Goal: Find specific page/section: Find specific page/section

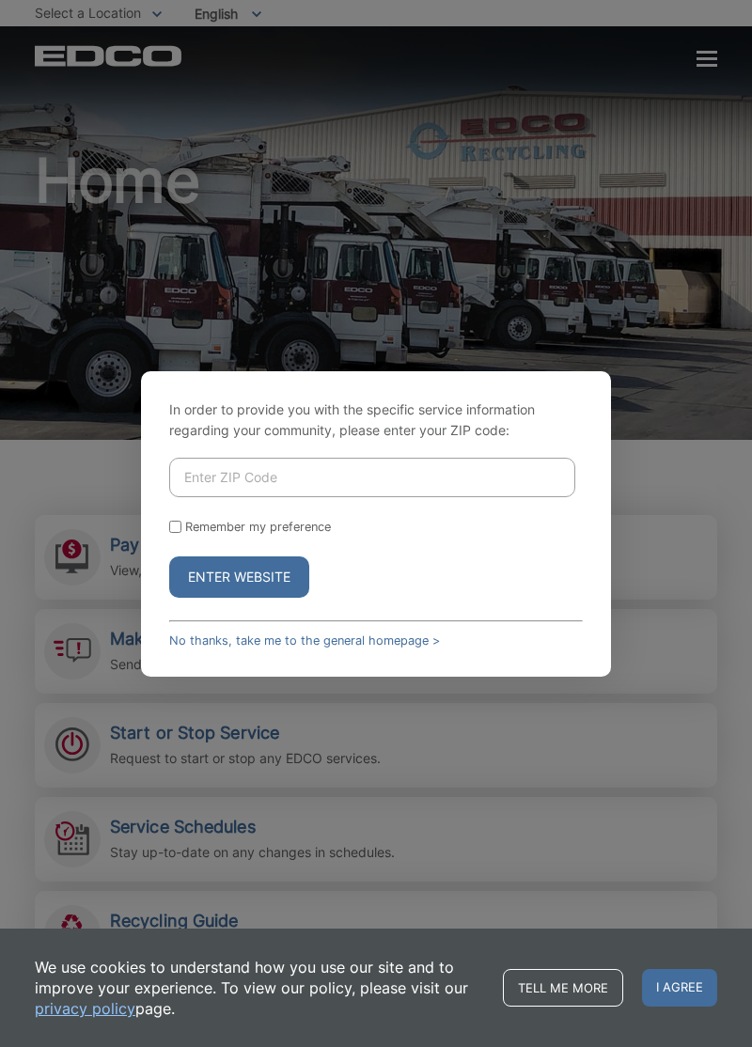
click at [418, 648] on link "No thanks, take me to the general homepage >" at bounding box center [304, 641] width 271 height 14
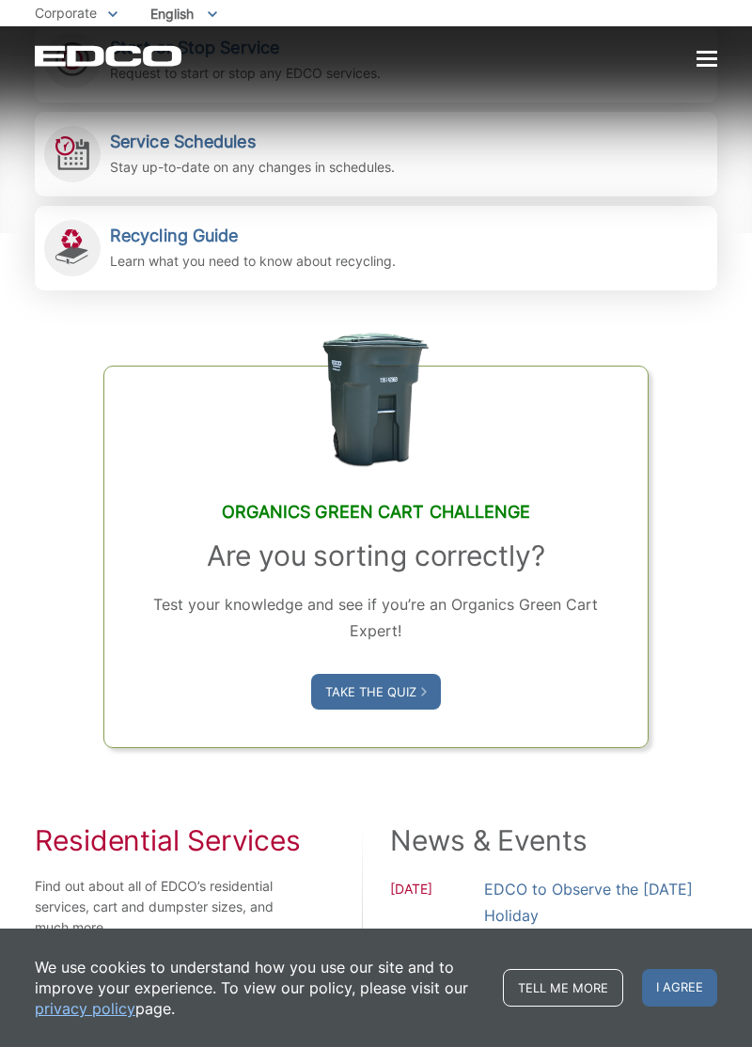
scroll to position [686, 0]
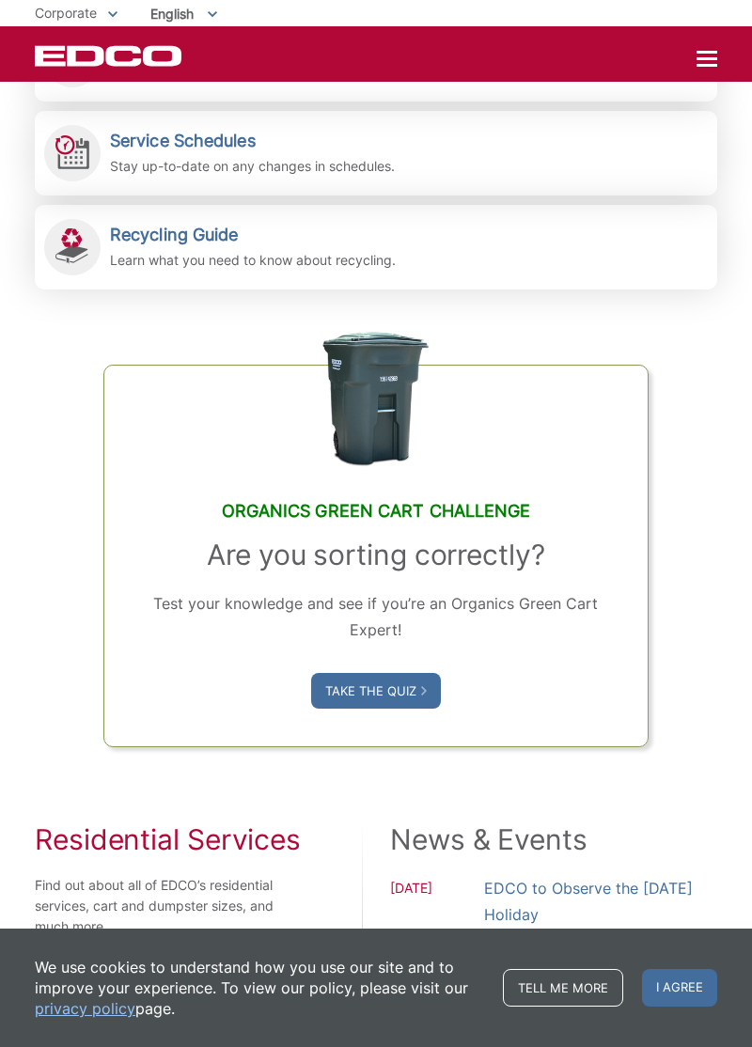
click at [678, 745] on div "Organics Green Cart Challenge Are you sorting correctly? Test your knowledge an…" at bounding box center [376, 519] width 682 height 458
click at [682, 703] on div "Organics Green Cart Challenge Are you sorting correctly? Test your knowledge an…" at bounding box center [376, 519] width 682 height 458
click at [682, 669] on div "Organics Green Cart Challenge Are you sorting correctly? Test your knowledge an…" at bounding box center [376, 519] width 682 height 458
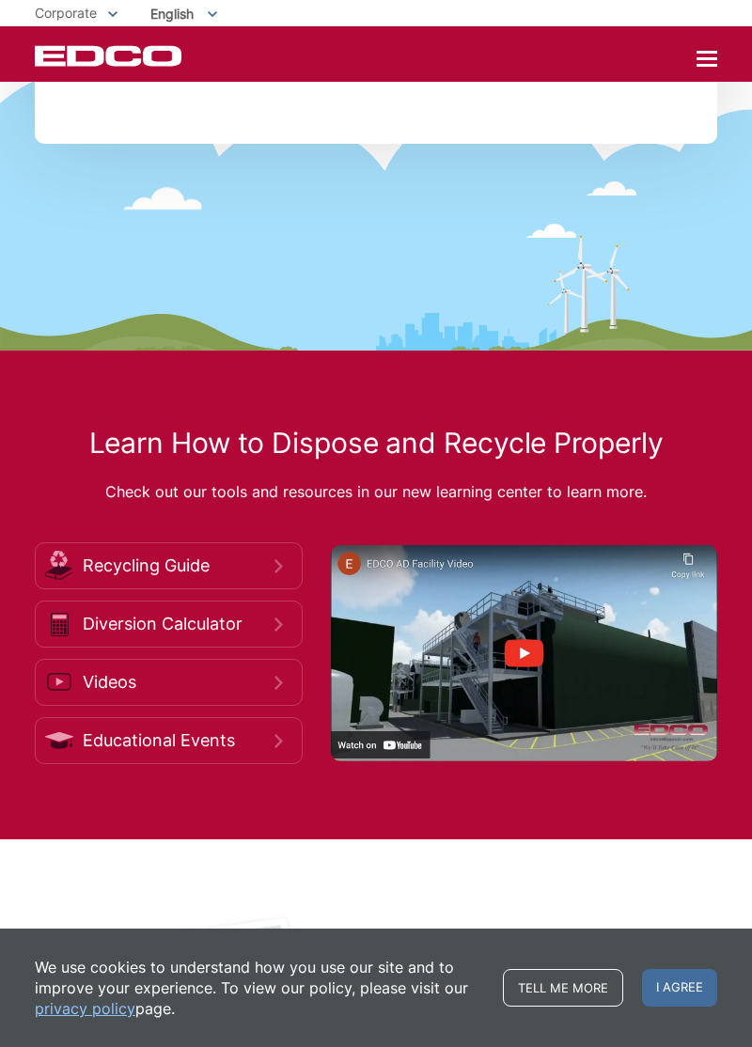
scroll to position [2521, 0]
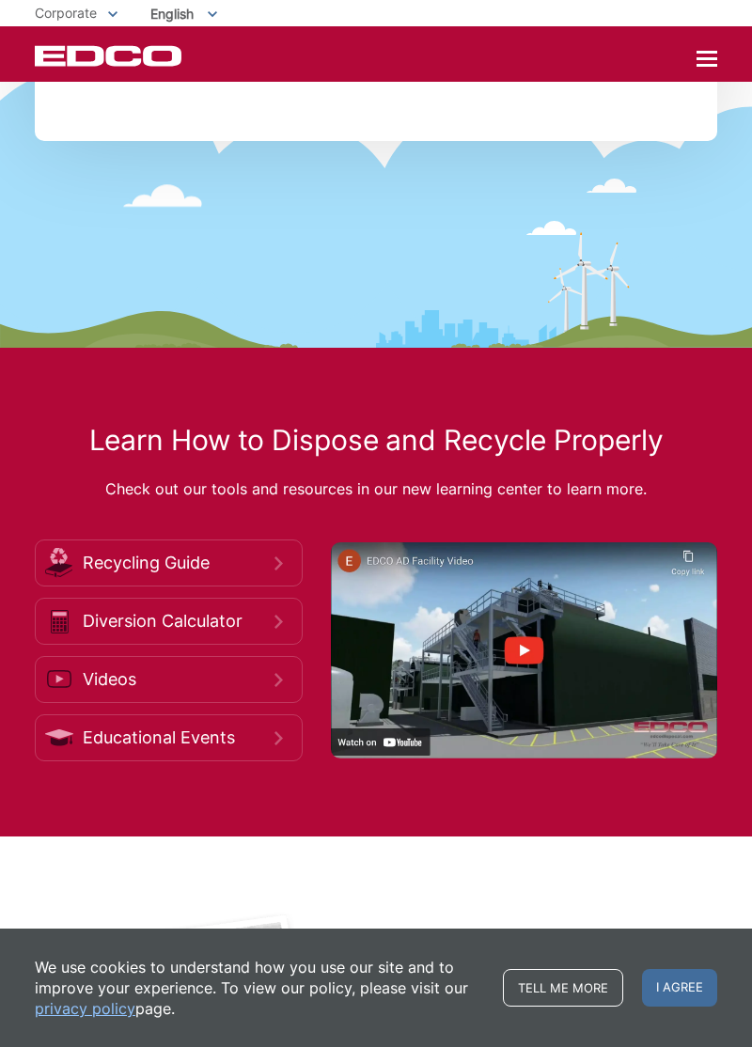
click at [243, 573] on span "Recycling Guide" at bounding box center [179, 563] width 192 height 21
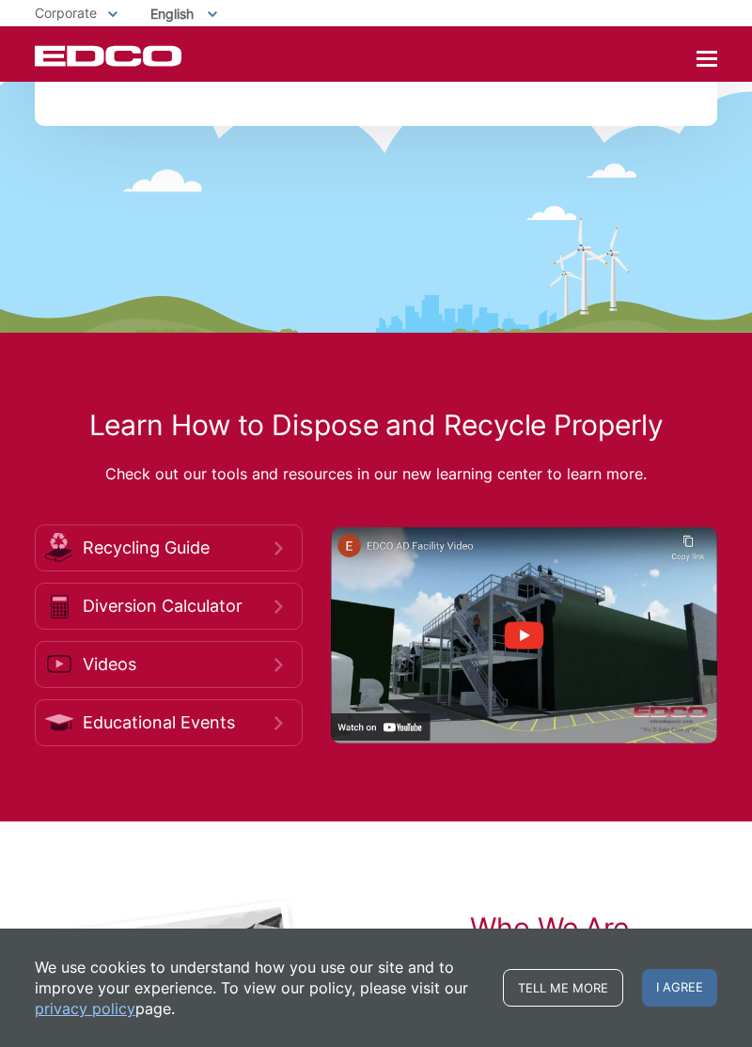
scroll to position [2609, 0]
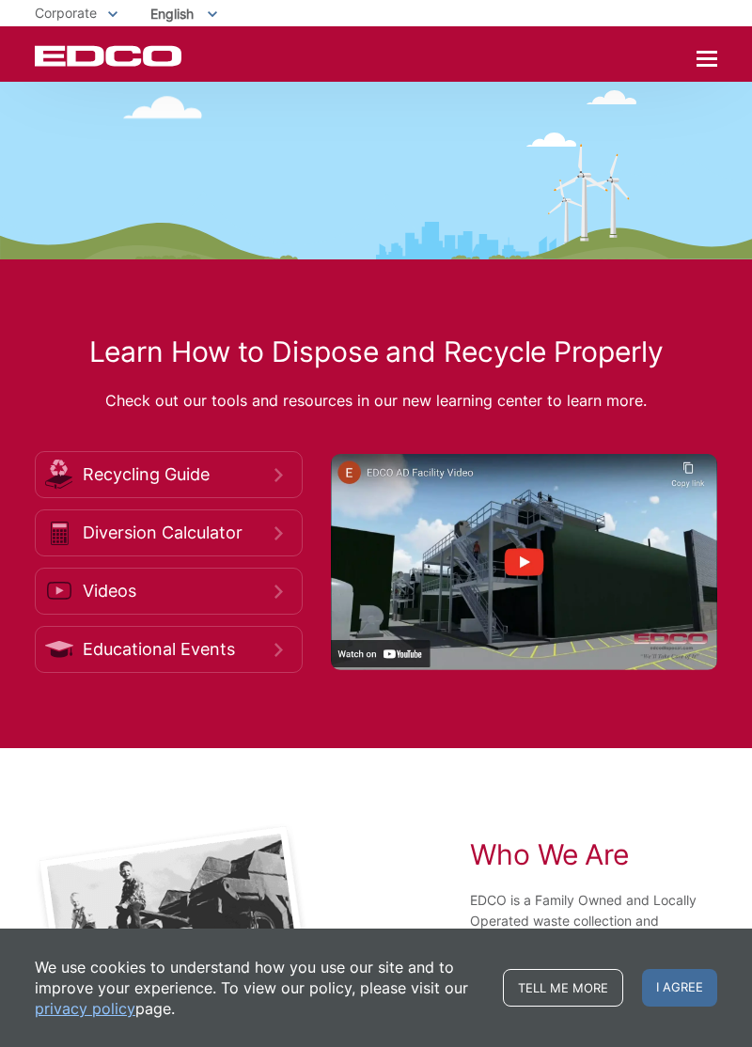
click at [149, 64] on icon "EDCD logo. Return to the homepage." at bounding box center [109, 56] width 149 height 21
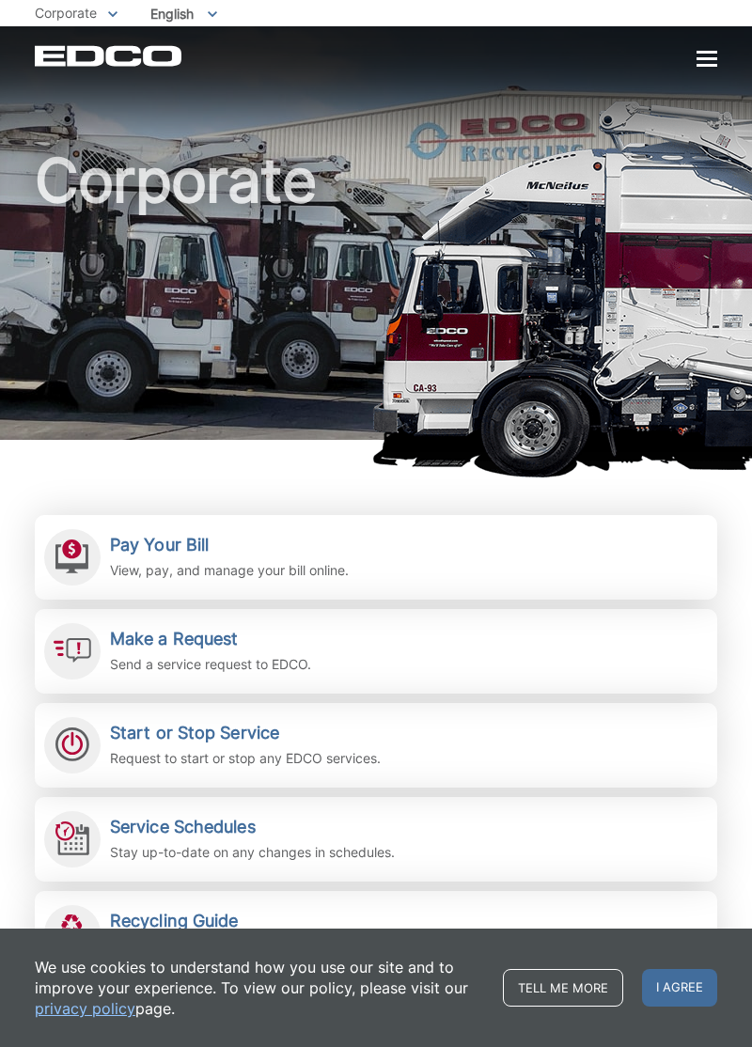
click at [703, 60] on div at bounding box center [707, 58] width 21 height 3
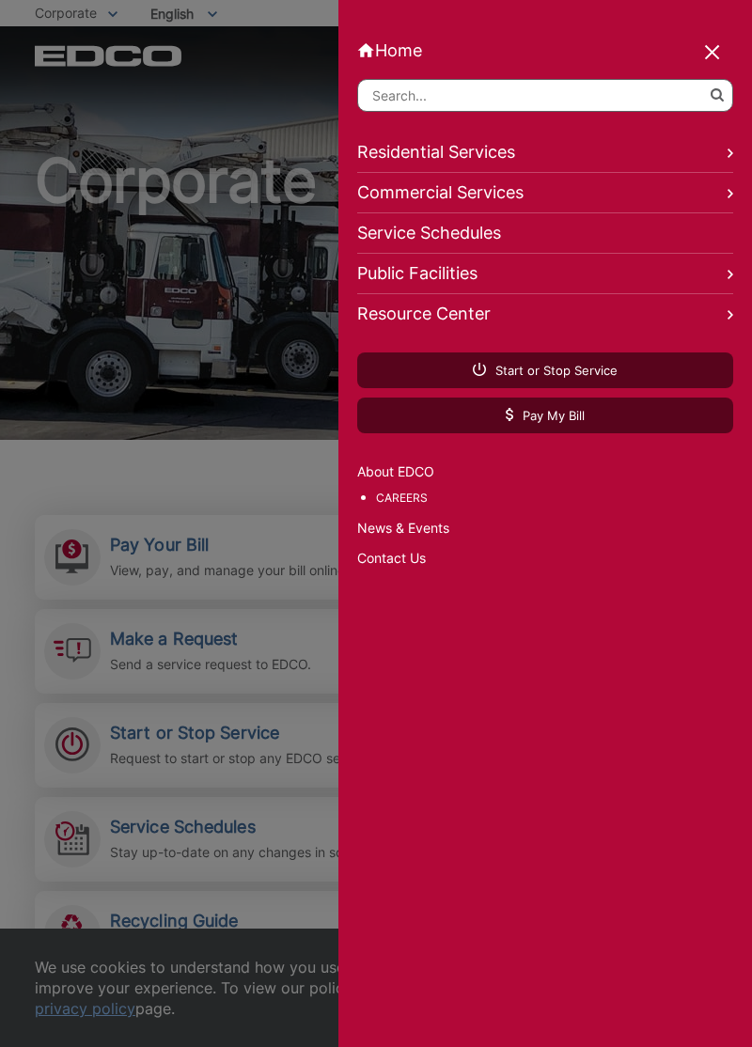
click at [697, 290] on link "Public Facilities" at bounding box center [545, 274] width 376 height 40
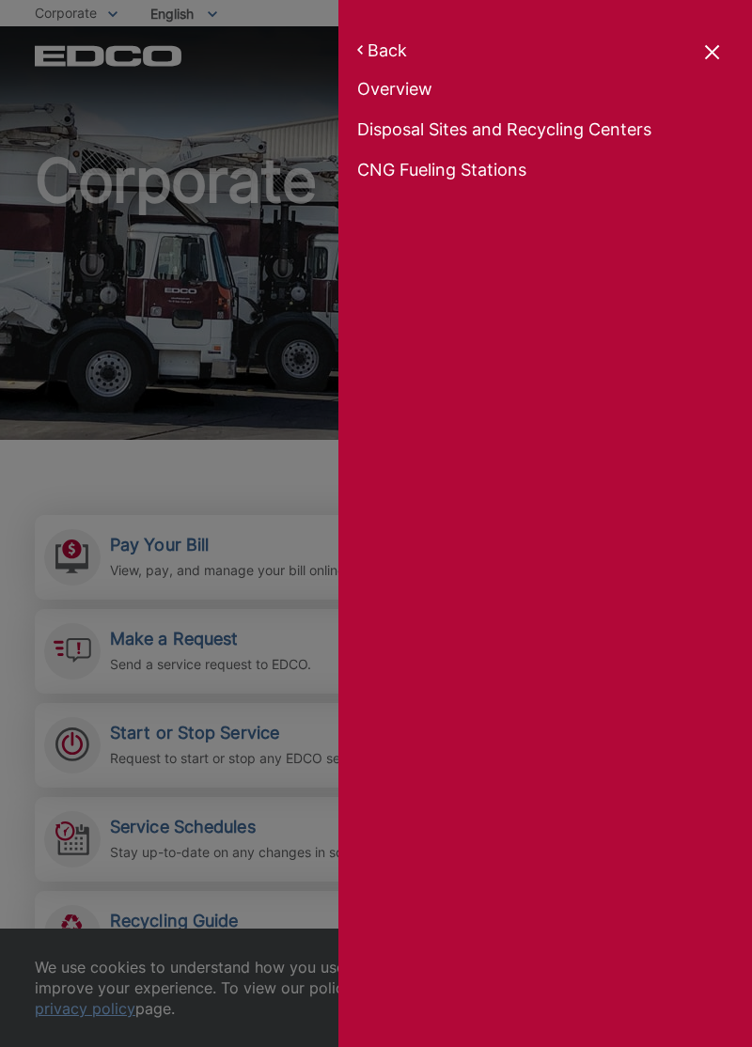
click at [620, 105] on link "Disposal Sites and Recycling Centers" at bounding box center [545, 92] width 376 height 26
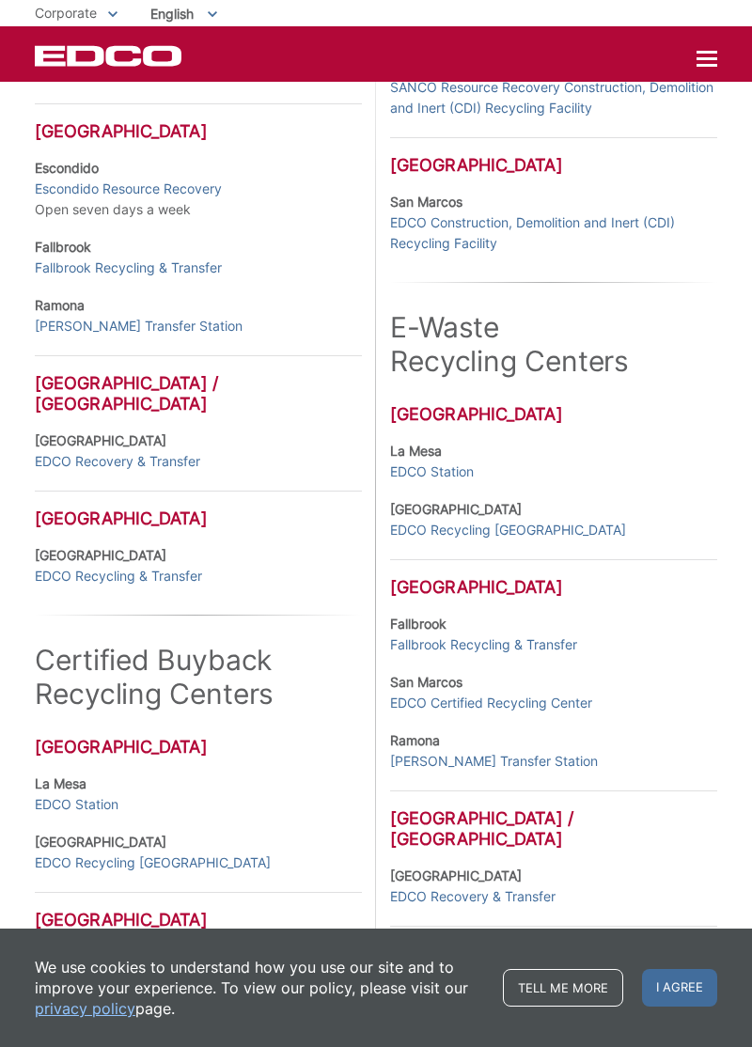
click at [141, 587] on link "EDCO Recycling & Transfer" at bounding box center [118, 576] width 167 height 21
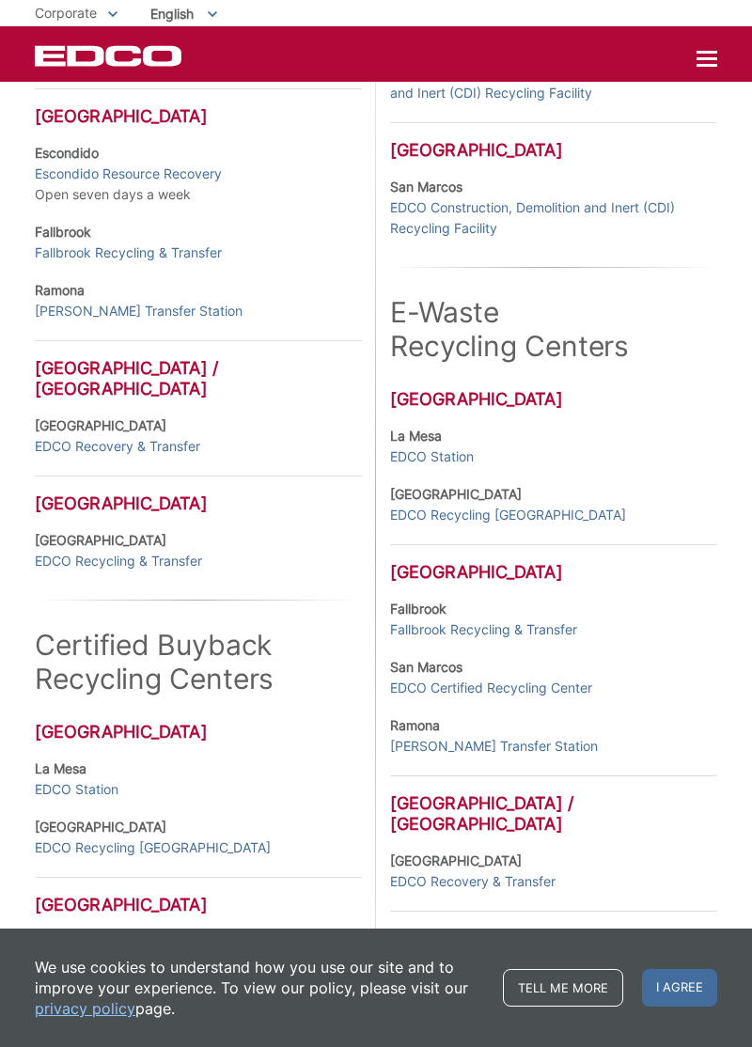
scroll to position [661, 0]
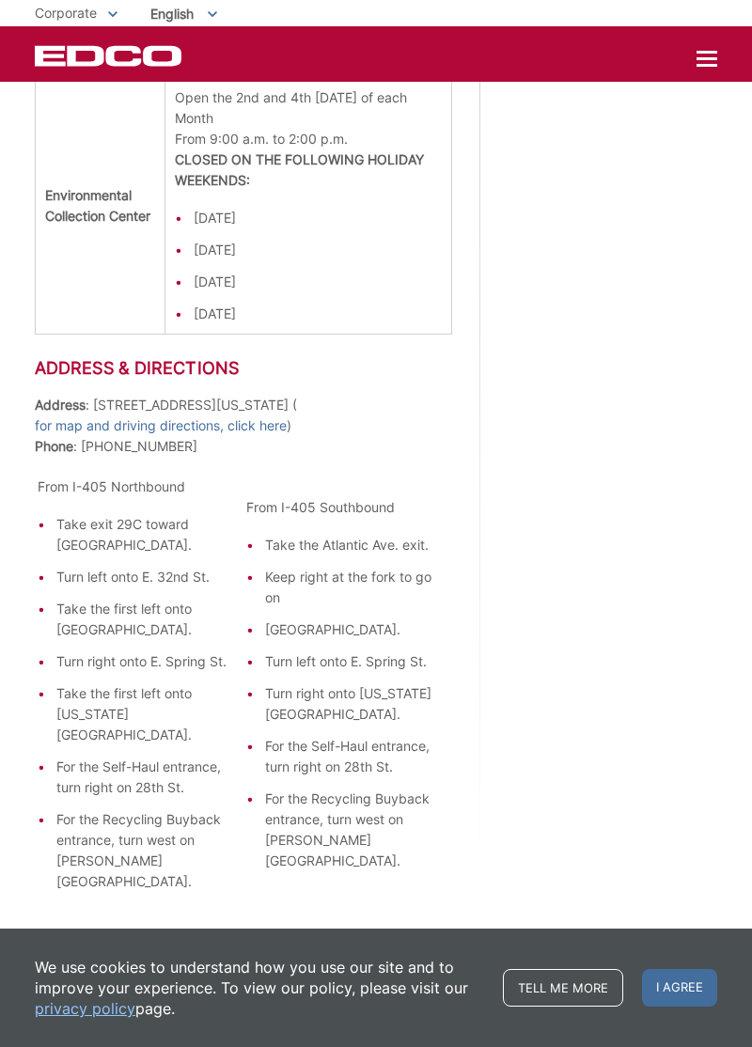
scroll to position [2602, 0]
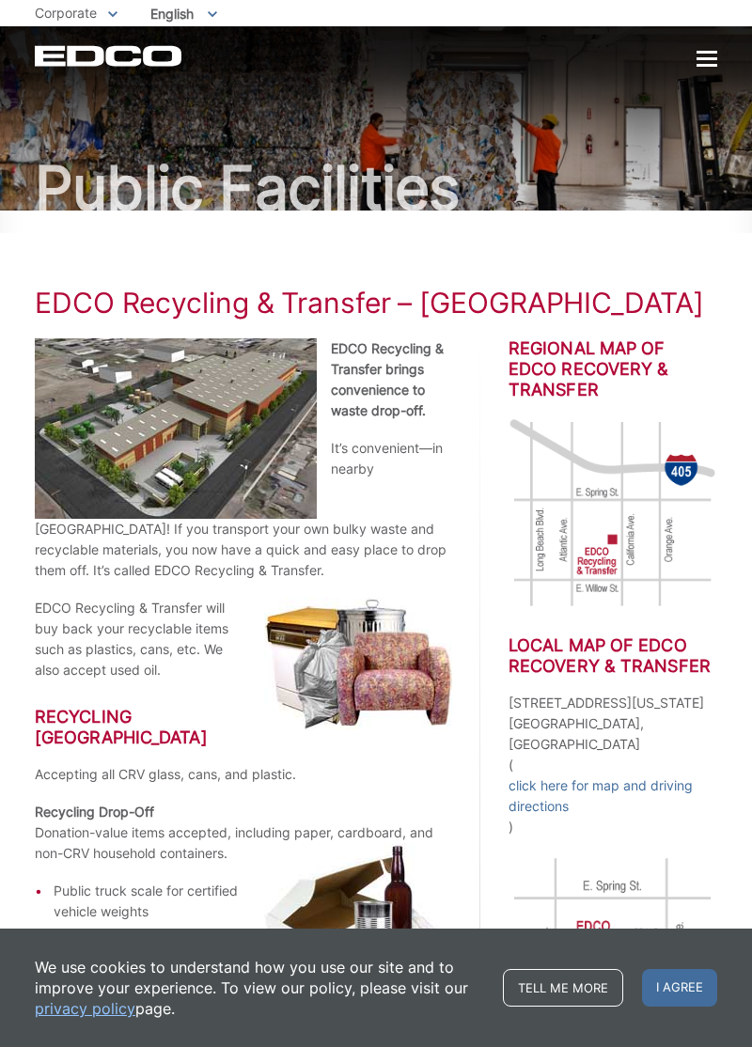
scroll to position [0, 0]
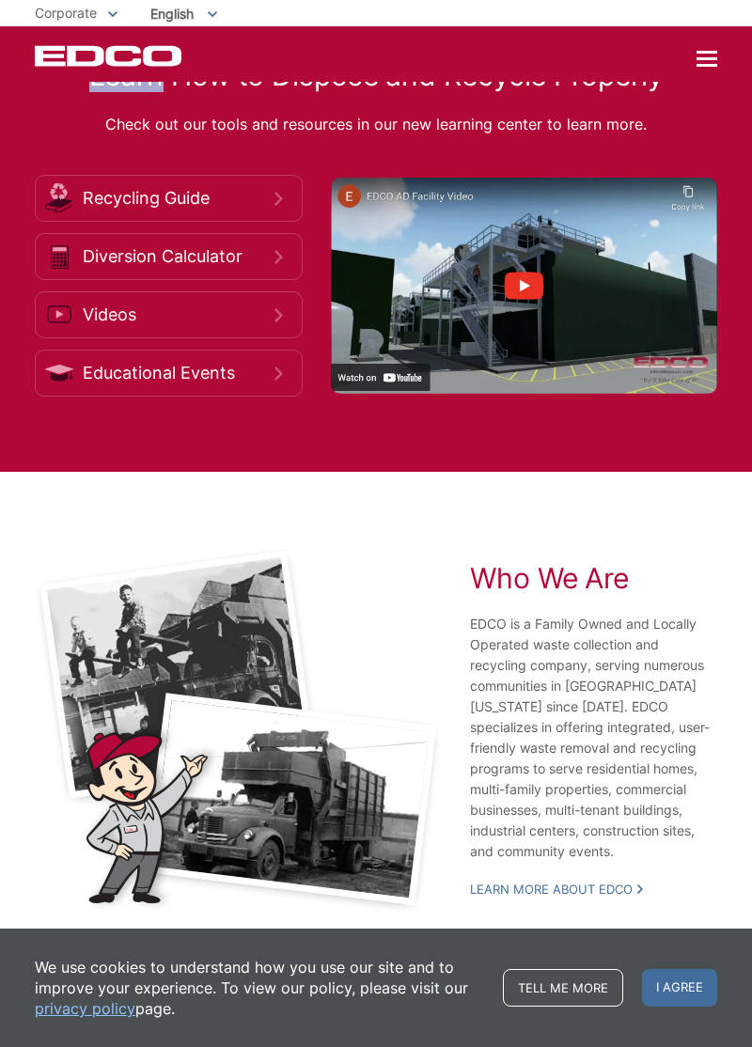
scroll to position [2884, 0]
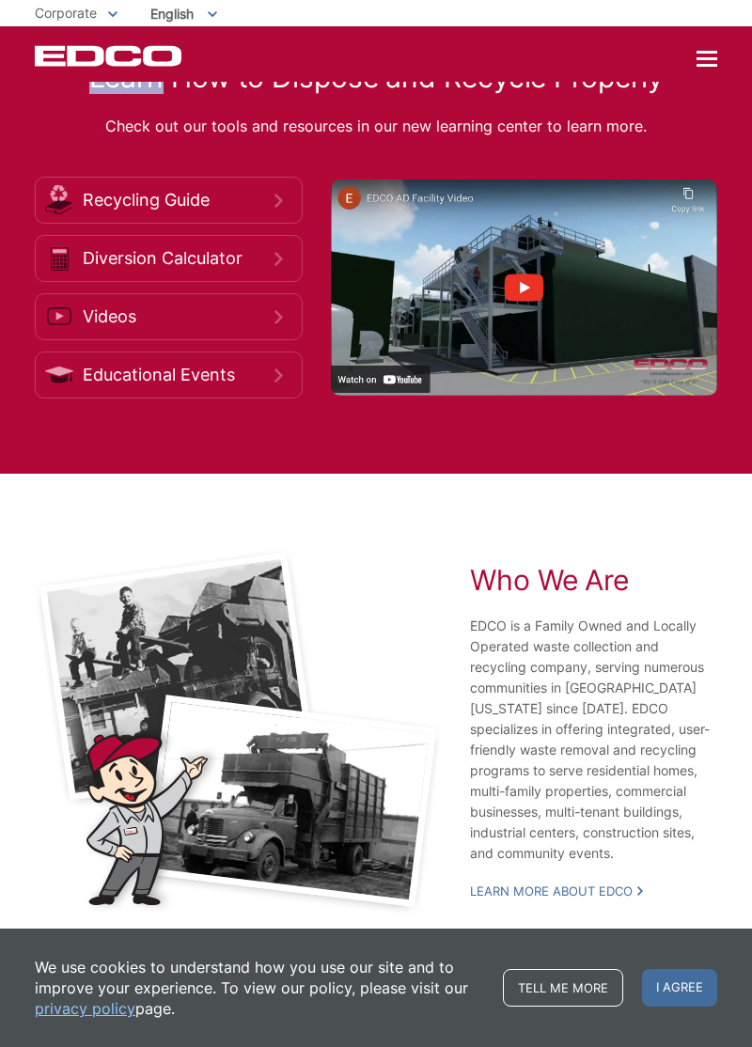
click at [211, 224] on link "Recycling Guide" at bounding box center [169, 200] width 268 height 47
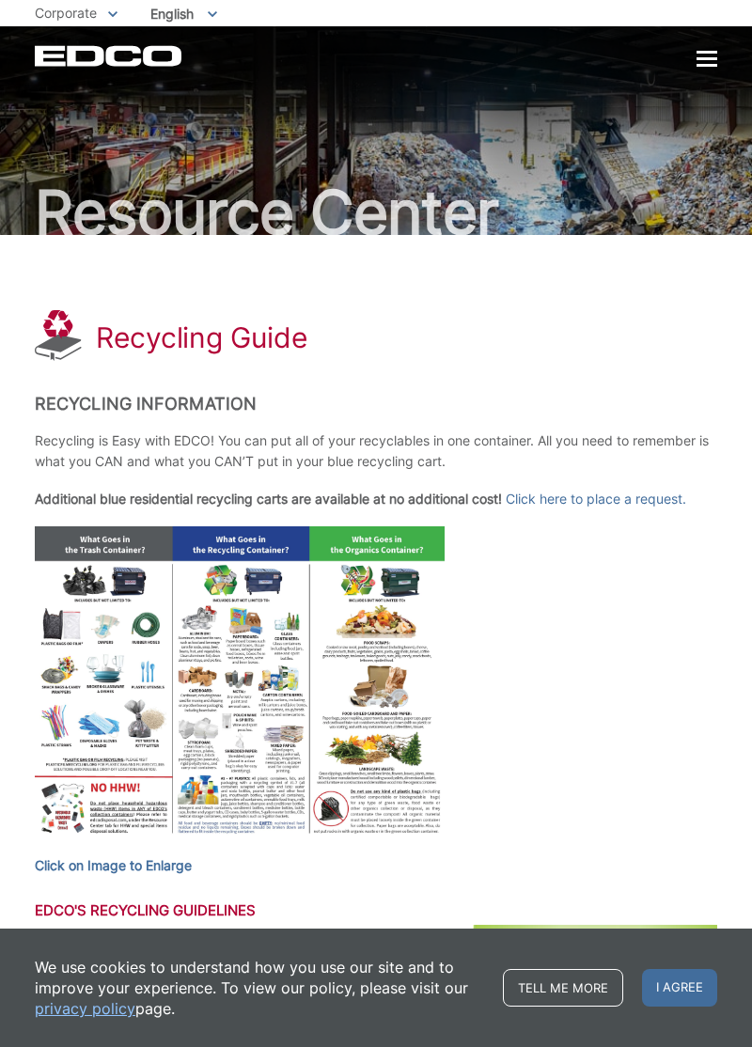
click at [705, 60] on div at bounding box center [707, 58] width 21 height 3
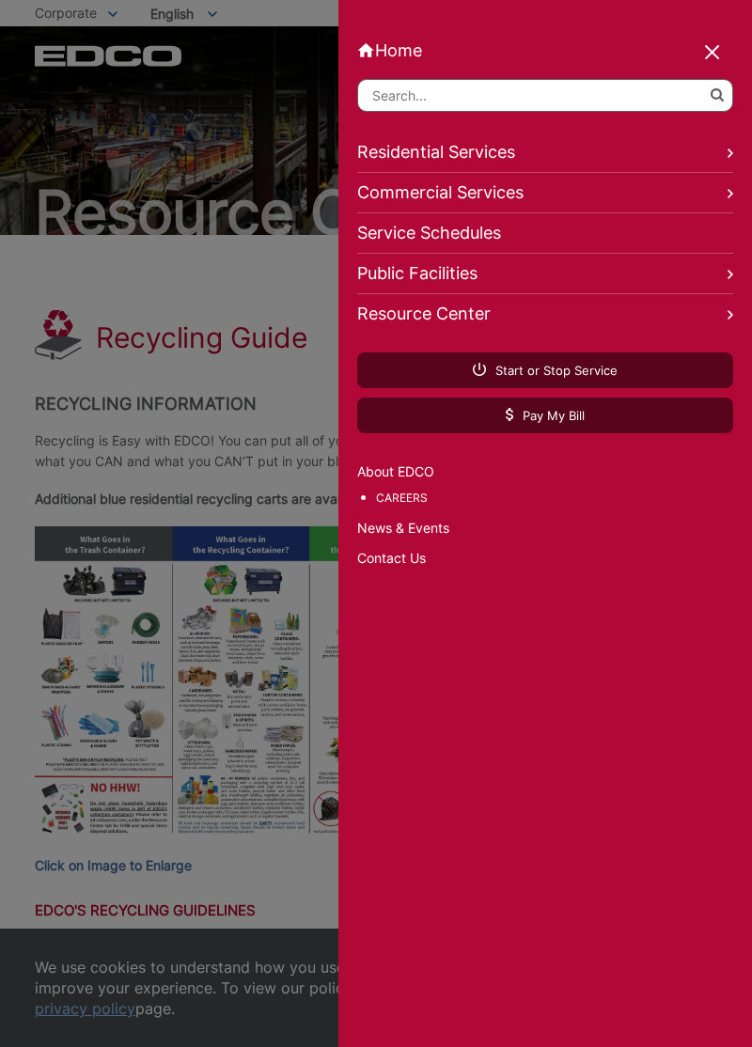
click at [412, 60] on link "Home" at bounding box center [545, 50] width 376 height 20
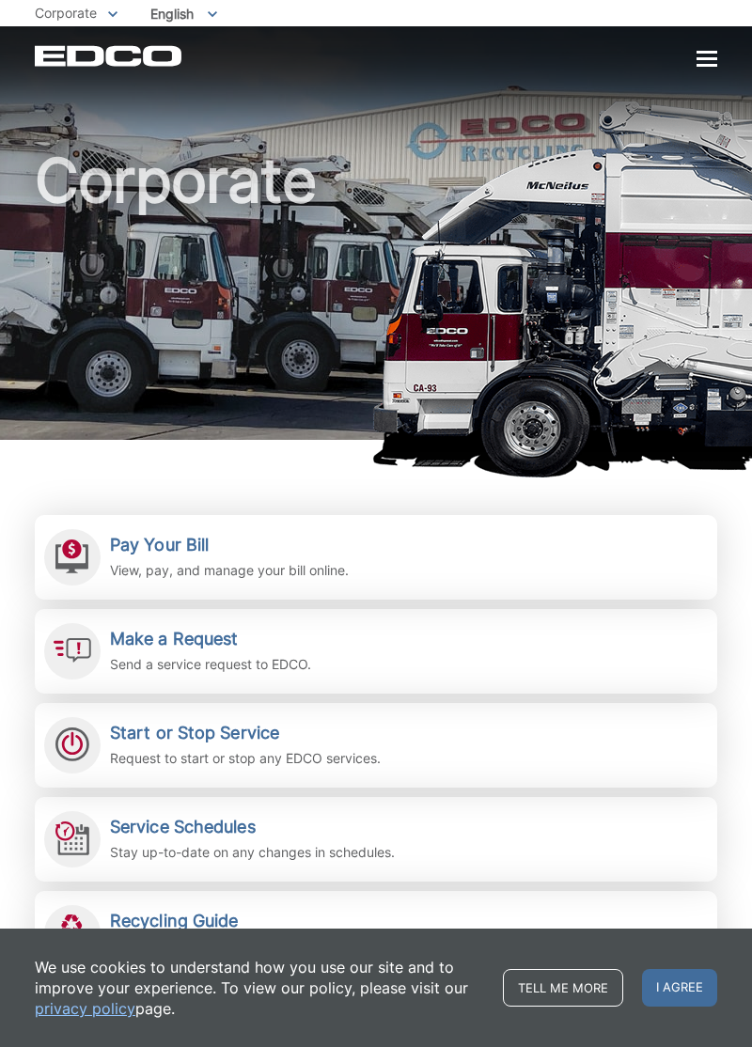
click at [706, 58] on div at bounding box center [707, 58] width 21 height 3
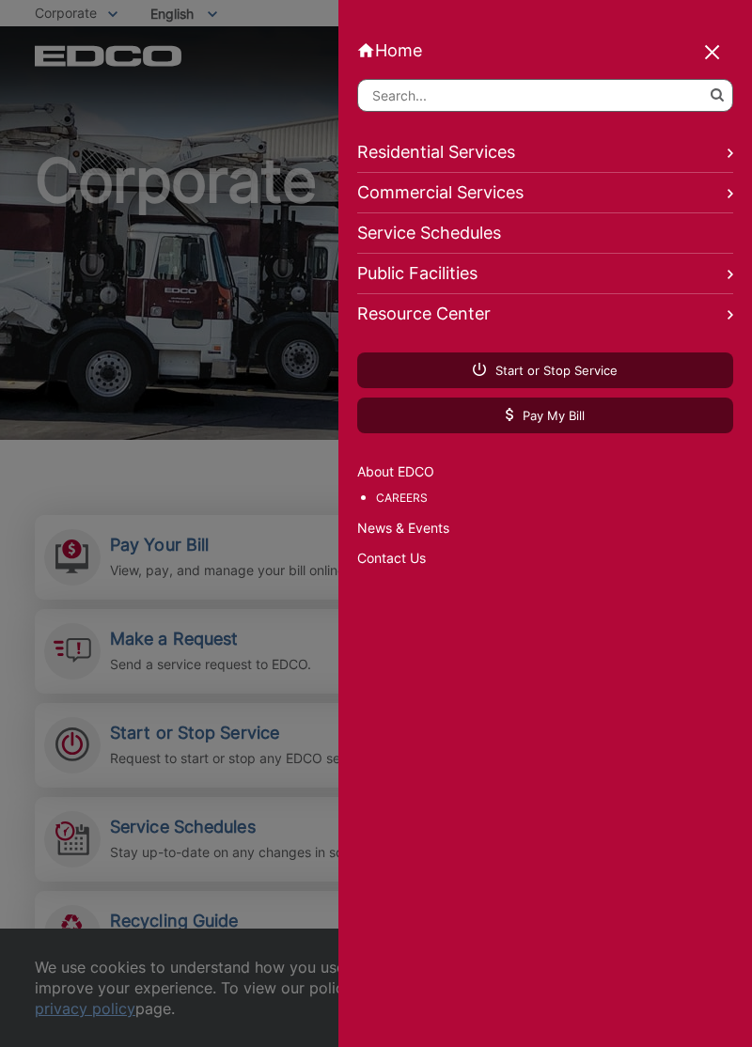
click at [751, 135] on div "Home Back Home Residential Services Overview Curbside Pickup Trash Dumpster Ser…" at bounding box center [545, 523] width 414 height 1047
click at [707, 57] on div at bounding box center [713, 53] width 26 height 26
